Goal: Information Seeking & Learning: Check status

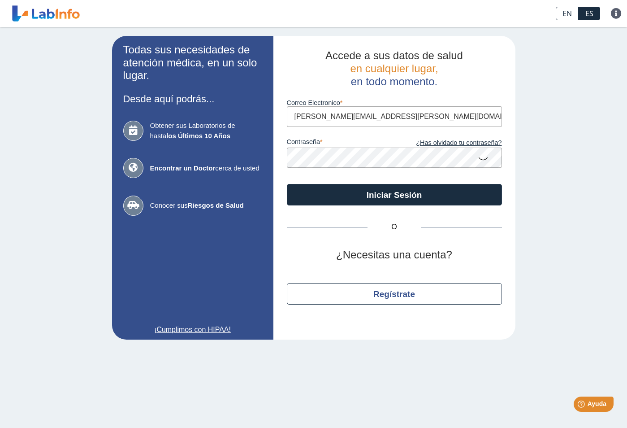
type input "[PERSON_NAME][EMAIL_ADDRESS][PERSON_NAME][DOMAIN_NAME]"
click at [287, 184] on button "Iniciar Sesión" at bounding box center [394, 195] width 215 height 22
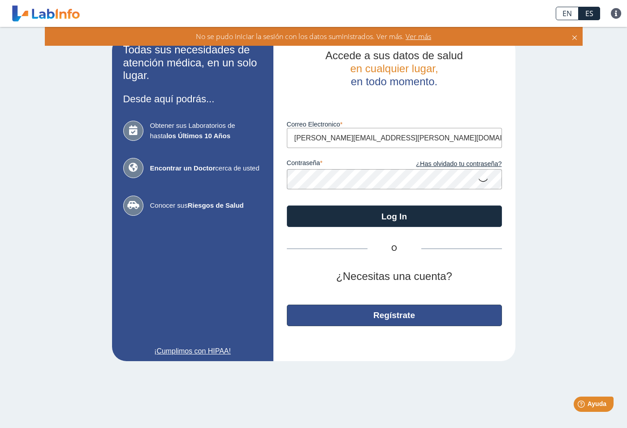
click at [389, 316] on button "Regístrate" at bounding box center [394, 315] width 215 height 22
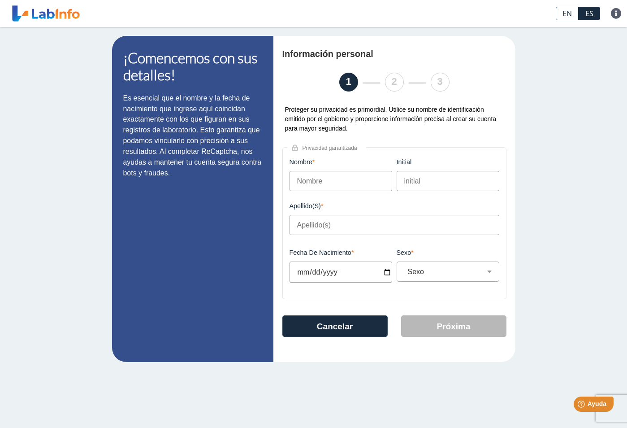
click at [334, 182] on input "Nombre" at bounding box center [341, 181] width 103 height 20
type input "[PERSON_NAME]"
type input "N"
type input "p"
type input "[PERSON_NAME]"
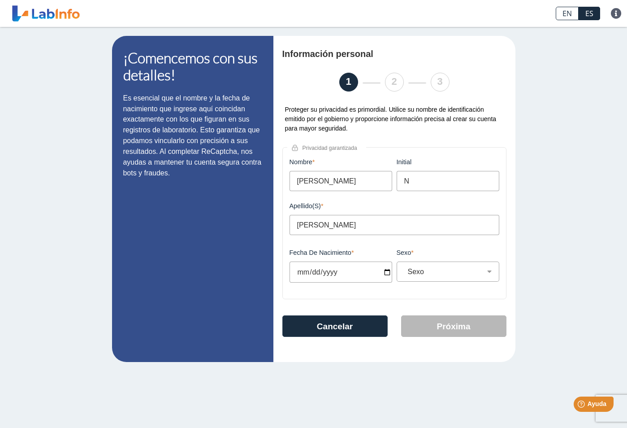
drag, startPoint x: 313, startPoint y: 183, endPoint x: 302, endPoint y: 186, distance: 11.4
click at [302, 186] on input "[PERSON_NAME]" at bounding box center [341, 181] width 103 height 20
click at [300, 185] on input "[PERSON_NAME]" at bounding box center [341, 181] width 103 height 20
drag, startPoint x: 299, startPoint y: 184, endPoint x: 274, endPoint y: 187, distance: 24.8
click at [290, 186] on input "[PERSON_NAME]" at bounding box center [341, 181] width 103 height 20
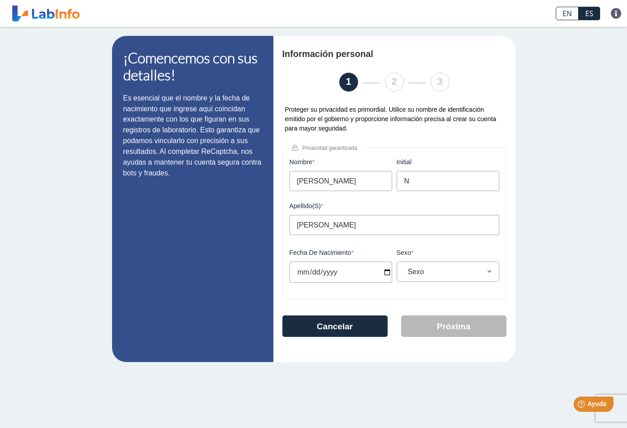
type input "[PERSON_NAME]"
click at [345, 270] on input "Fecha de Nacimiento" at bounding box center [341, 271] width 103 height 21
type input "[DATE]"
click at [404, 267] on select "Sexo Masculino Femenino" at bounding box center [451, 271] width 95 height 9
select select "F"
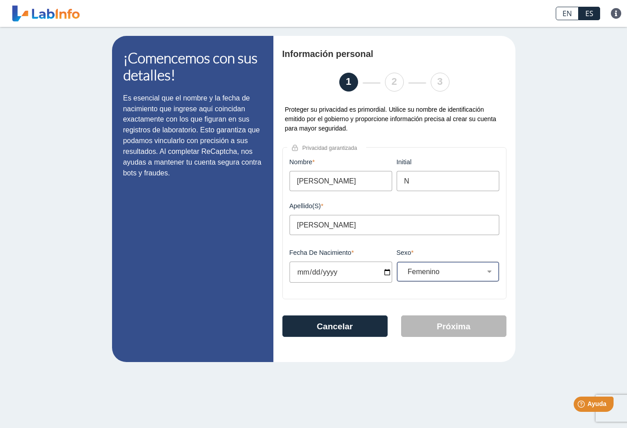
click option "Femenino" at bounding box center [0, 0] width 0 height 0
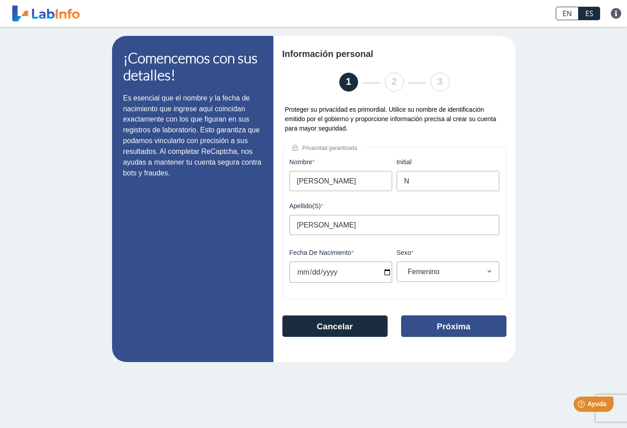
click at [426, 327] on button "Próxima" at bounding box center [453, 326] width 105 height 22
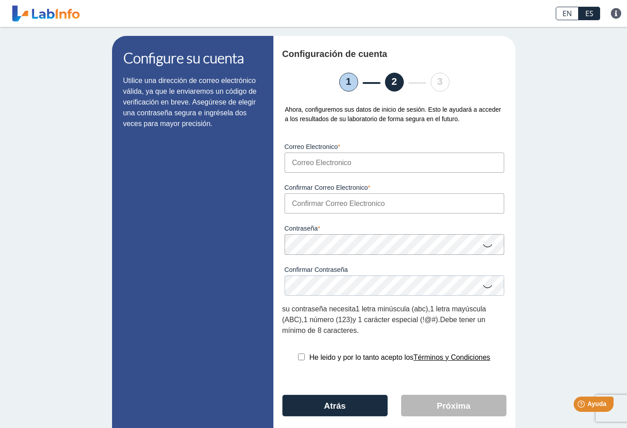
click at [340, 162] on input "Correo Electronico" at bounding box center [395, 162] width 220 height 20
type input "[PERSON_NAME][EMAIL_ADDRESS][PERSON_NAME][DOMAIN_NAME]"
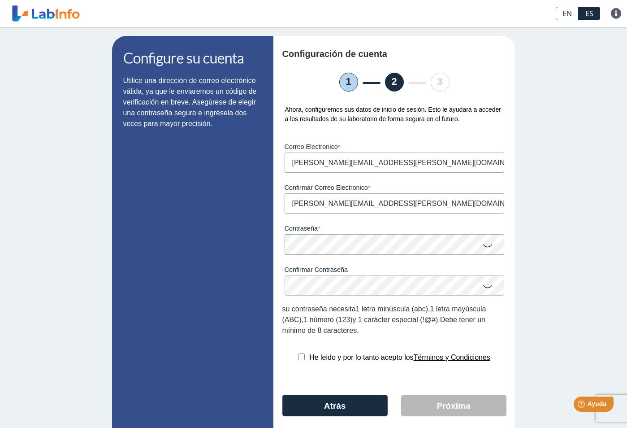
type input "[PERSON_NAME][EMAIL_ADDRESS][PERSON_NAME][DOMAIN_NAME]"
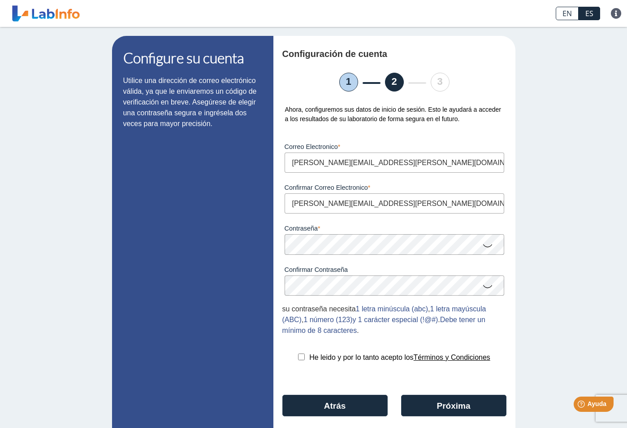
click at [295, 363] on div "He leido y por lo tanto acepto los Términos y Condiciones" at bounding box center [394, 357] width 224 height 11
click at [298, 360] on input "checkbox" at bounding box center [301, 356] width 7 height 7
checkbox input "true"
click at [425, 412] on button "Próxima" at bounding box center [453, 406] width 105 height 22
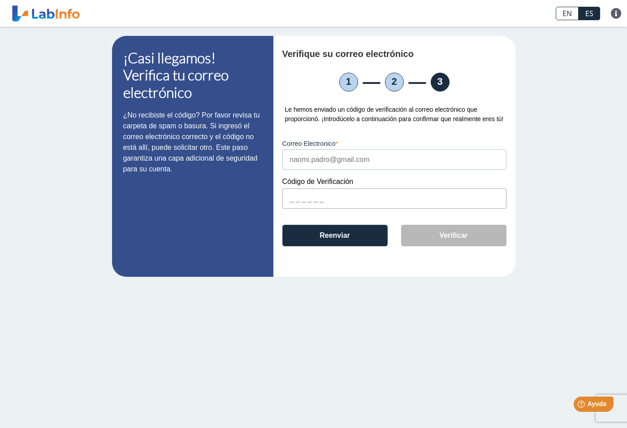
click at [311, 202] on input "text" at bounding box center [394, 198] width 224 height 20
type input "12F4A5"
click at [489, 242] on button "Verificar" at bounding box center [453, 236] width 105 height 22
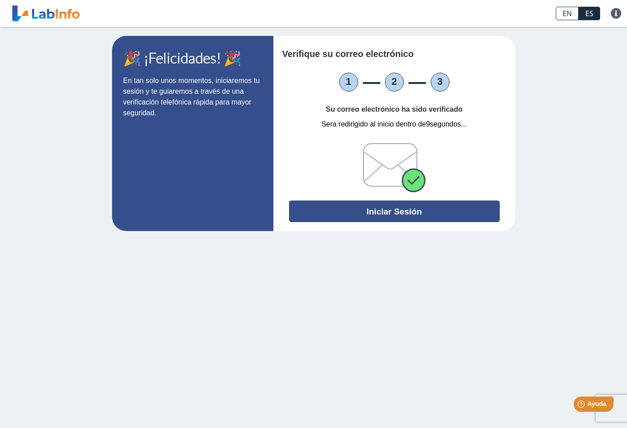
click at [371, 213] on button "Iniciar Sesión" at bounding box center [394, 211] width 211 height 22
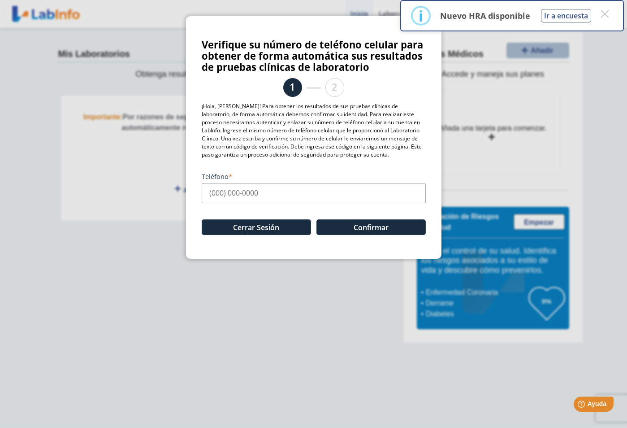
click at [269, 193] on input "Teléfono" at bounding box center [314, 193] width 224 height 20
type input "[PHONE_NUMBER]"
click at [376, 231] on button "Confirmar" at bounding box center [371, 227] width 109 height 16
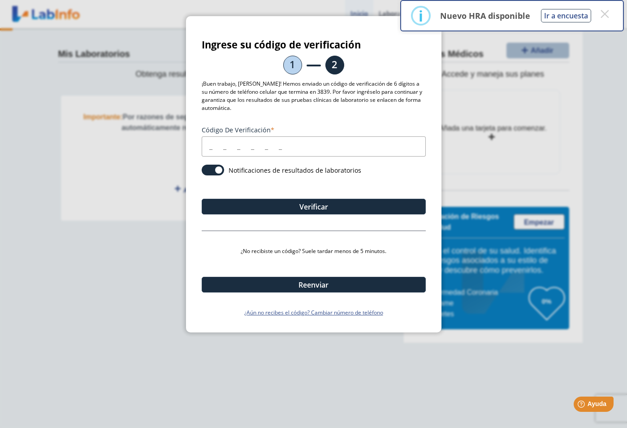
click at [211, 152] on input "Código de verificación" at bounding box center [314, 146] width 224 height 20
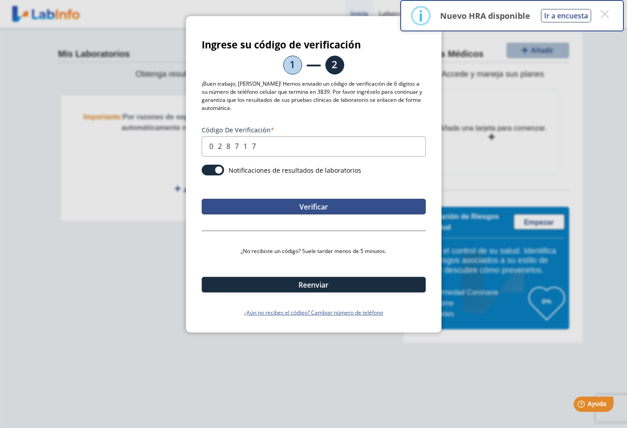
type input "028717"
click at [270, 205] on button "Verificar" at bounding box center [314, 207] width 224 height 16
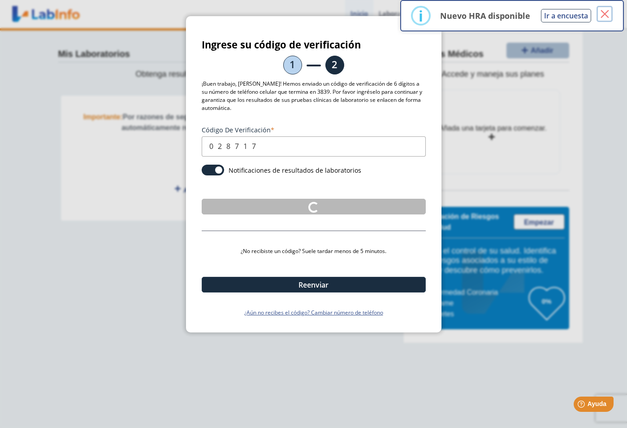
click at [612, 13] on button "×" at bounding box center [605, 14] width 16 height 16
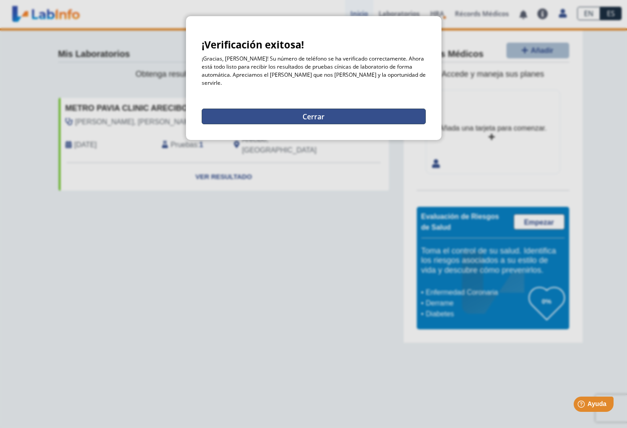
click at [288, 114] on button "Cerrar" at bounding box center [314, 117] width 224 height 16
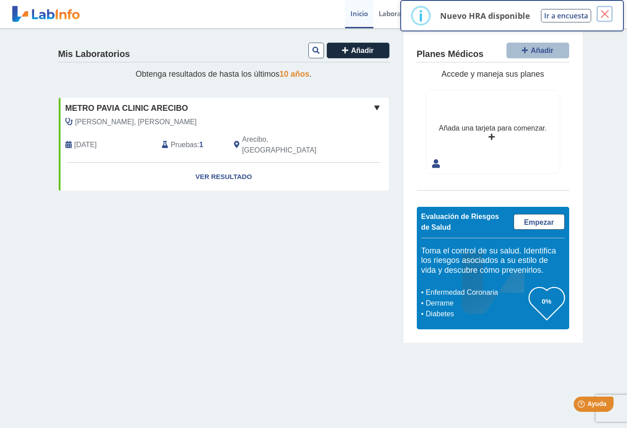
click at [602, 14] on button "×" at bounding box center [605, 14] width 16 height 16
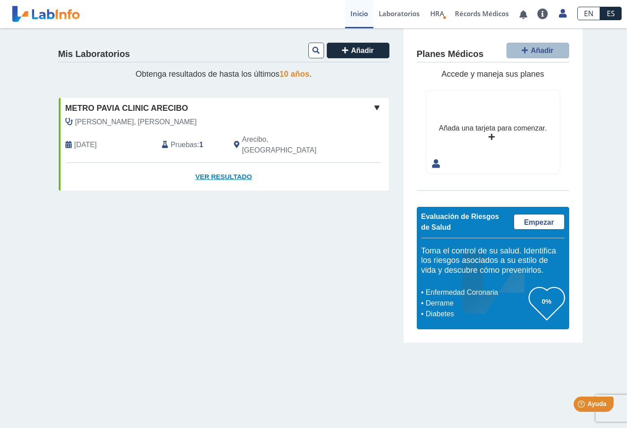
click at [221, 168] on link "Ver Resultado" at bounding box center [224, 177] width 330 height 28
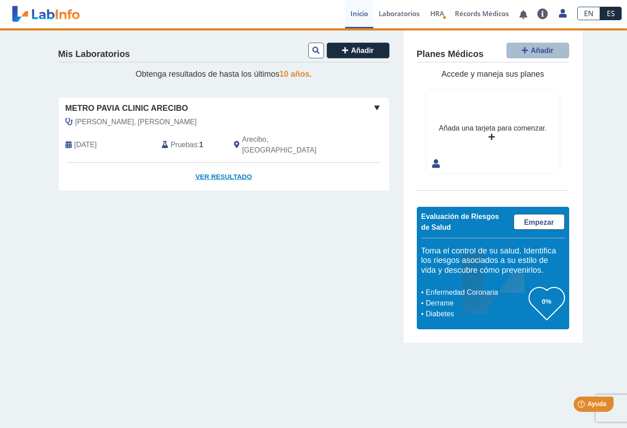
click at [231, 165] on link "Ver Resultado" at bounding box center [224, 177] width 330 height 28
click at [371, 109] on div "Metro Pavia Clinic Arecibo" at bounding box center [224, 108] width 330 height 12
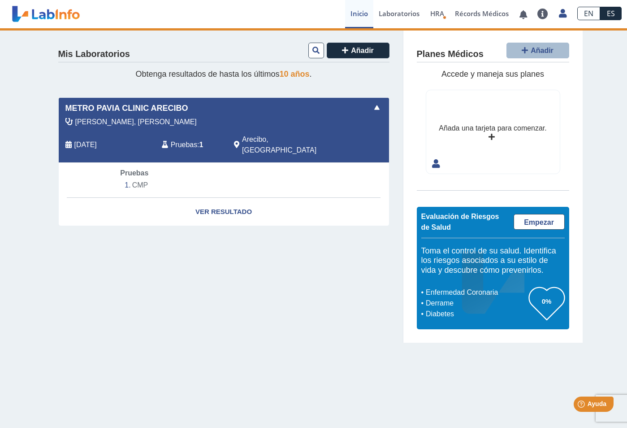
click at [375, 109] on span at bounding box center [377, 107] width 11 height 11
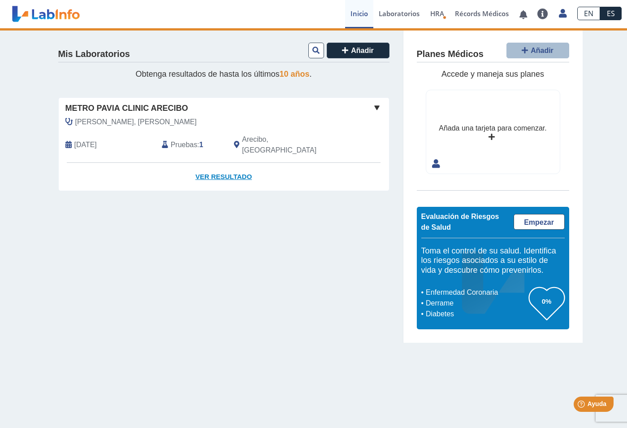
click at [226, 165] on link "Ver Resultado" at bounding box center [224, 177] width 330 height 28
click at [222, 169] on link "Ver Resultado" at bounding box center [224, 177] width 330 height 28
click at [218, 168] on link "Ver Resultado" at bounding box center [224, 177] width 330 height 28
click at [209, 165] on link "Ver Resultado" at bounding box center [224, 177] width 330 height 28
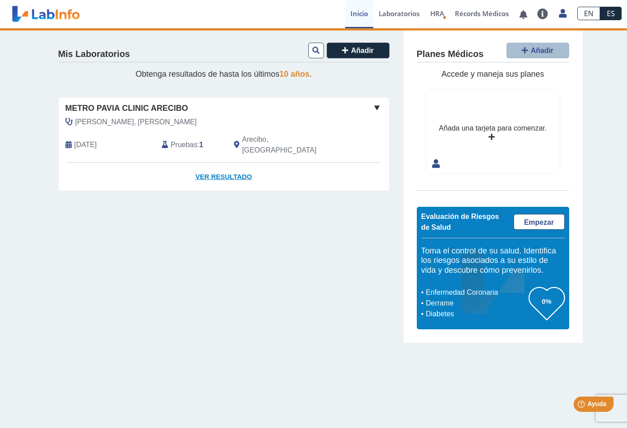
click at [235, 169] on link "Ver Resultado" at bounding box center [224, 177] width 330 height 28
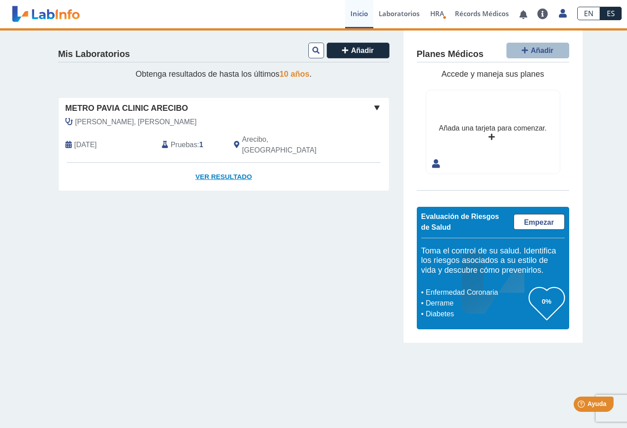
click at [235, 169] on link "Ver Resultado" at bounding box center [224, 177] width 330 height 28
click at [100, 113] on span "Metro Pavia Clinic Arecibo" at bounding box center [126, 108] width 123 height 12
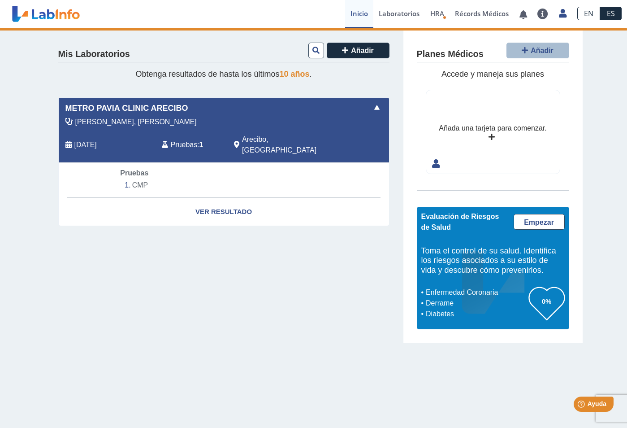
click at [106, 108] on span "Metro Pavia Clinic Arecibo" at bounding box center [126, 108] width 123 height 12
click at [137, 178] on li "CMP" at bounding box center [223, 184] width 207 height 13
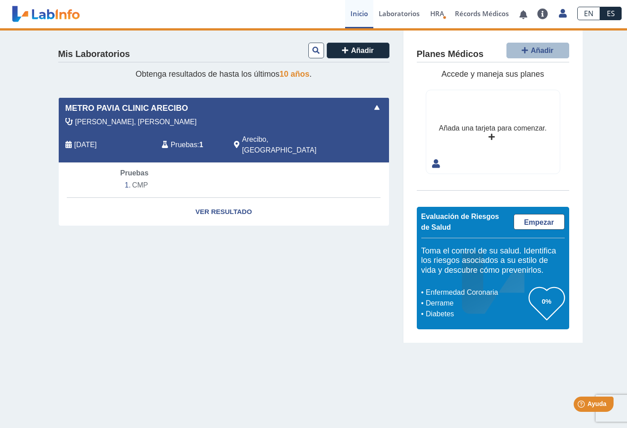
click at [134, 169] on span "Pruebas" at bounding box center [134, 173] width 28 height 8
click at [404, 14] on link "Laboratorios" at bounding box center [400, 14] width 52 height 28
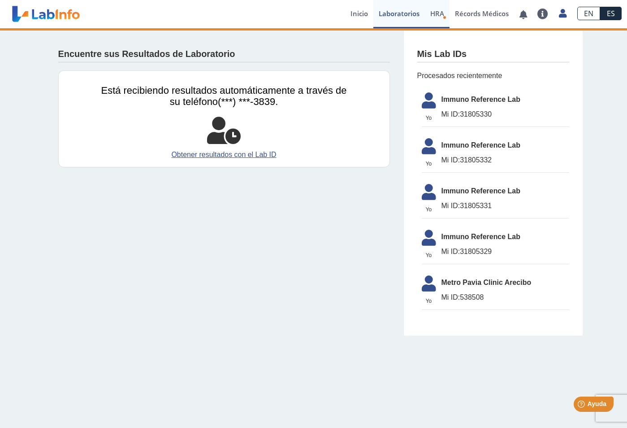
click at [441, 13] on span "HRA" at bounding box center [437, 13] width 14 height 9
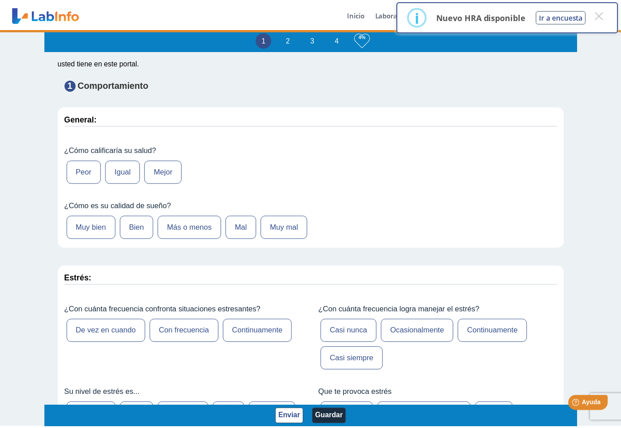
scroll to position [137, 0]
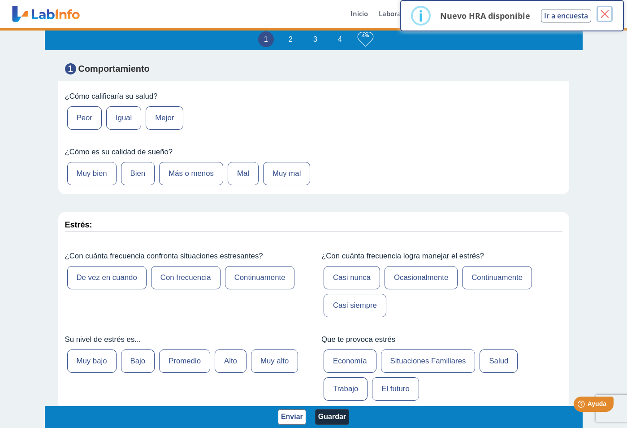
click at [606, 13] on button "×" at bounding box center [605, 14] width 16 height 16
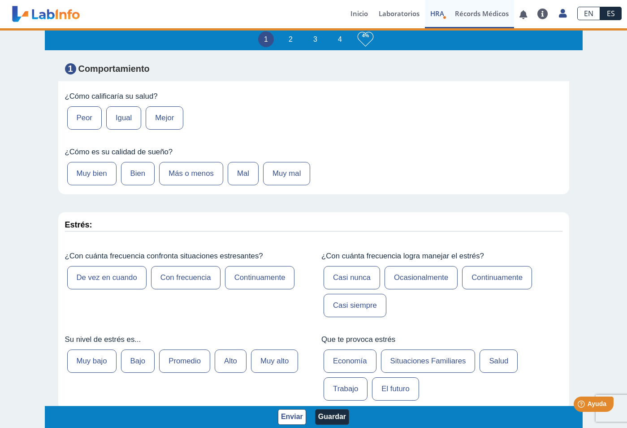
click at [468, 13] on link "Récords Médicos" at bounding box center [482, 14] width 65 height 28
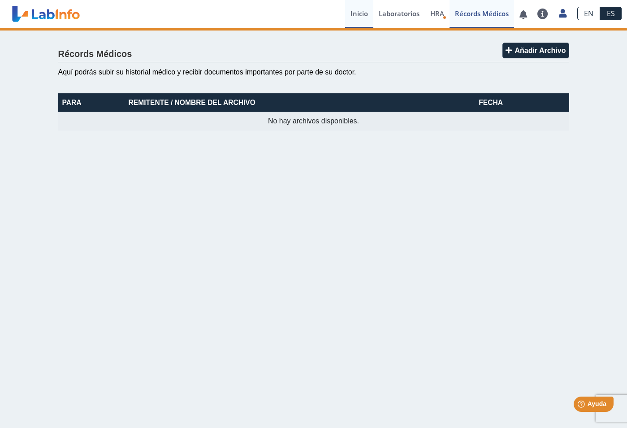
click at [360, 16] on link "Inicio" at bounding box center [359, 14] width 28 height 28
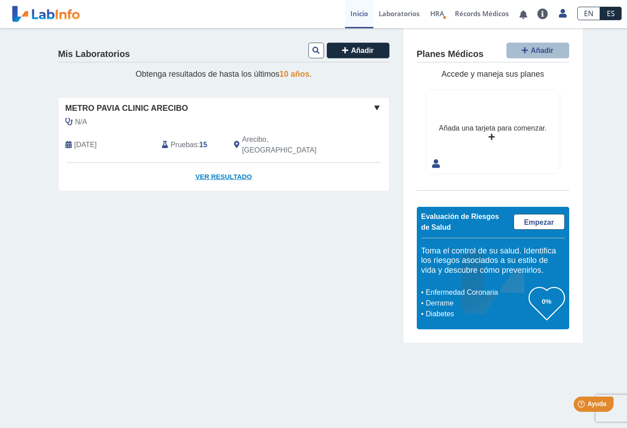
click at [218, 172] on link "Ver Resultado" at bounding box center [224, 177] width 330 height 28
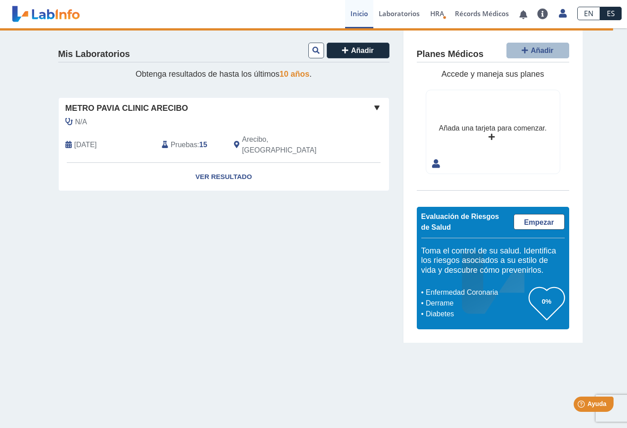
select select "***"
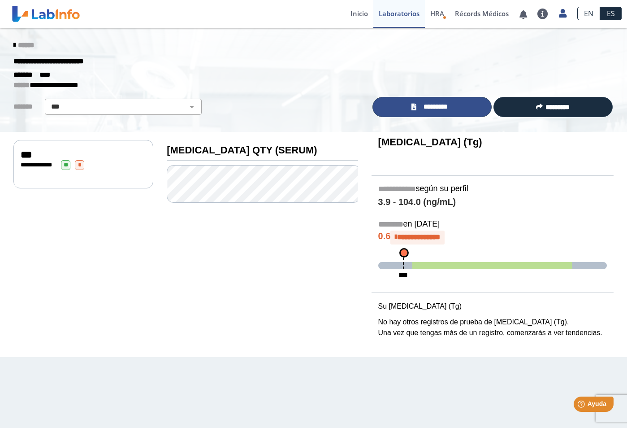
click at [440, 101] on link "*********" at bounding box center [432, 107] width 119 height 20
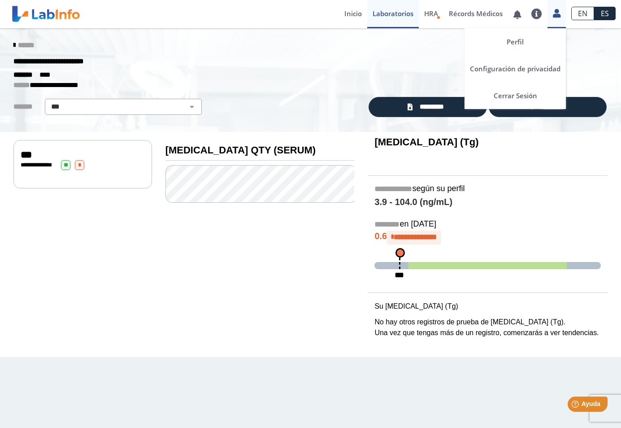
click at [556, 14] on icon at bounding box center [557, 13] width 8 height 7
click at [512, 46] on link "Perfil" at bounding box center [515, 41] width 101 height 27
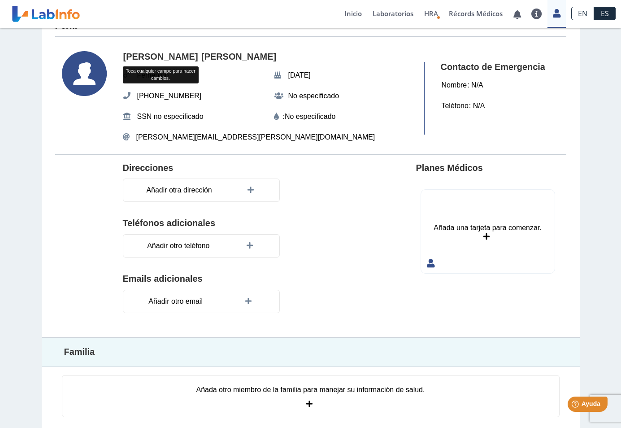
scroll to position [34, 0]
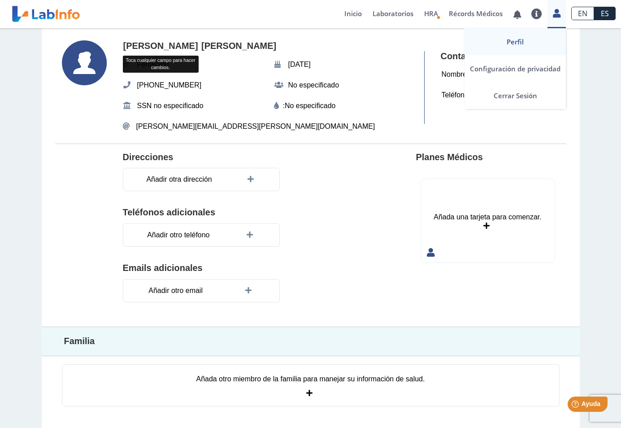
click at [557, 17] on icon at bounding box center [557, 13] width 8 height 7
click at [535, 92] on link "Cerrar Sesión" at bounding box center [515, 95] width 101 height 27
